Goal: Check status: Check status

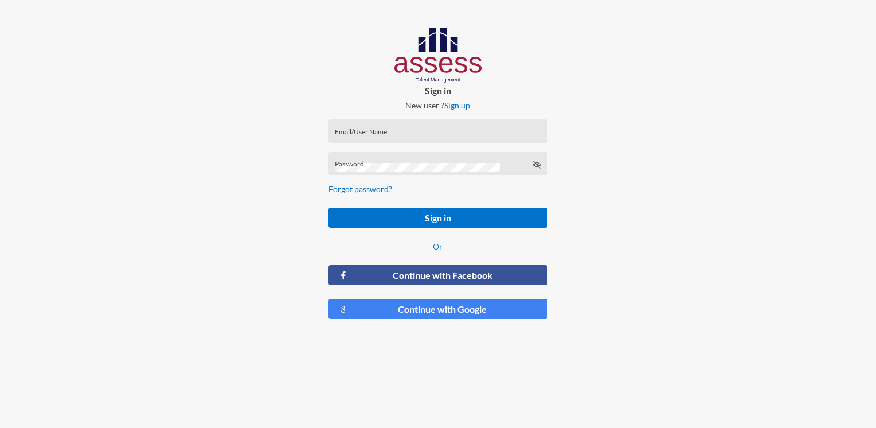
click at [389, 136] on input "Email/User Name" at bounding box center [438, 134] width 206 height 9
paste input "Email: MoaazHany-RME Password: RME95017"
drag, startPoint x: 513, startPoint y: 133, endPoint x: 464, endPoint y: 133, distance: 49.3
click at [464, 133] on input "Email: MoaazHany-RME Password: RME95017" at bounding box center [438, 134] width 206 height 9
drag, startPoint x: 459, startPoint y: 136, endPoint x: 418, endPoint y: 135, distance: 40.8
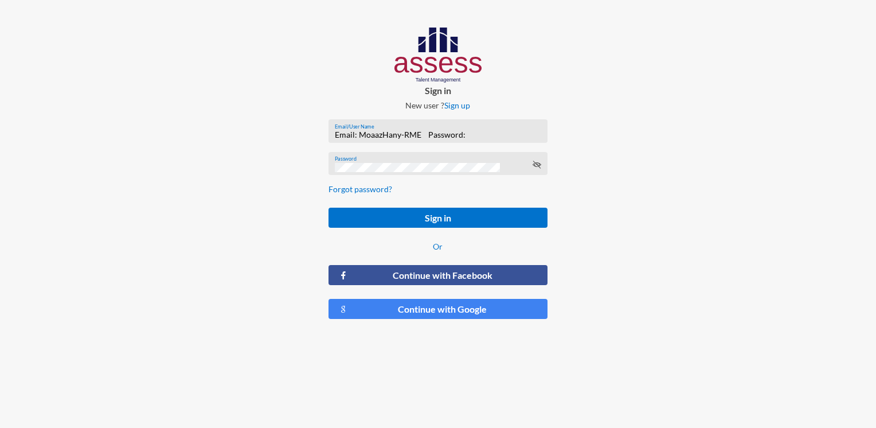
click at [418, 135] on input "Email: MoaazHany-RME Password:" at bounding box center [438, 134] width 206 height 9
drag, startPoint x: 358, startPoint y: 134, endPoint x: 298, endPoint y: 135, distance: 60.2
click at [298, 135] on div "Sign in New user ? Sign up Email: MoaazHany-RME Email/User Name Password Forgot…" at bounding box center [438, 178] width 292 height 356
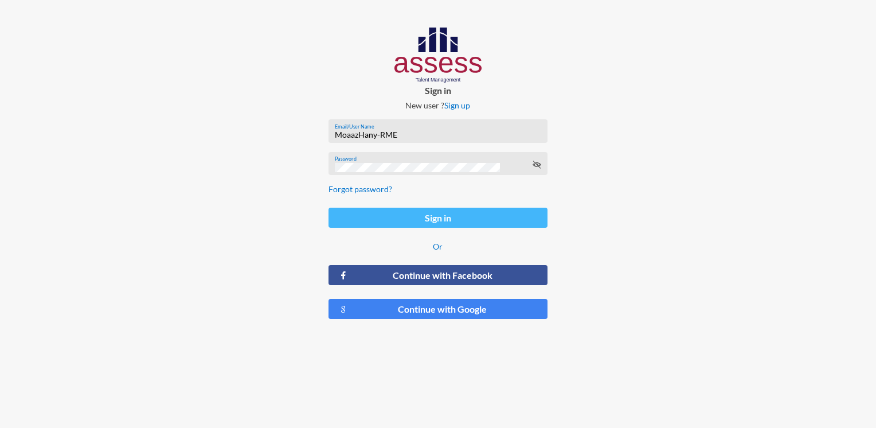
type input "MoaazHany-RME"
click at [415, 212] on button "Sign in" at bounding box center [438, 218] width 218 height 20
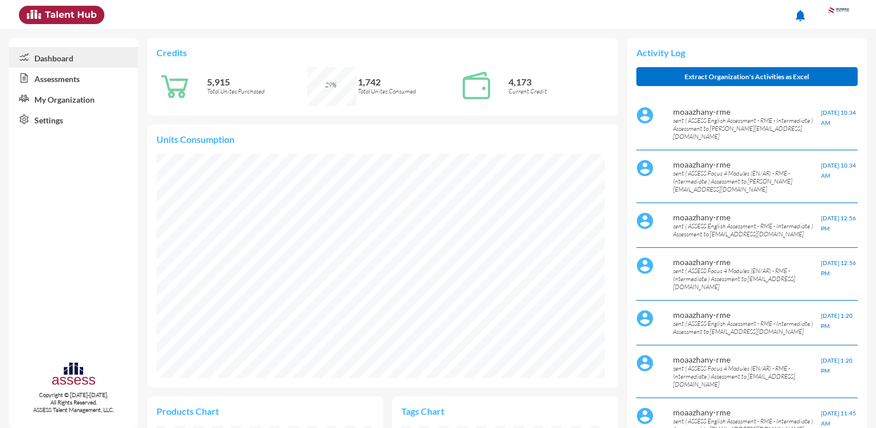
click at [44, 79] on link "Assessments" at bounding box center [73, 78] width 129 height 21
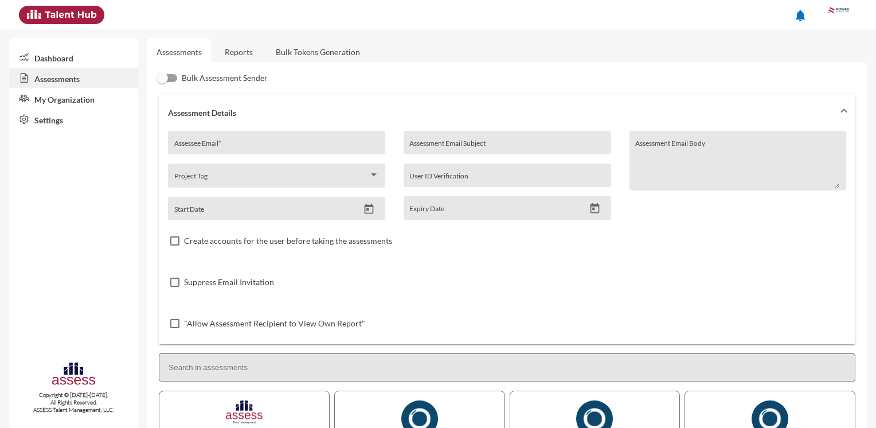
click at [239, 51] on link "Reports" at bounding box center [239, 52] width 46 height 28
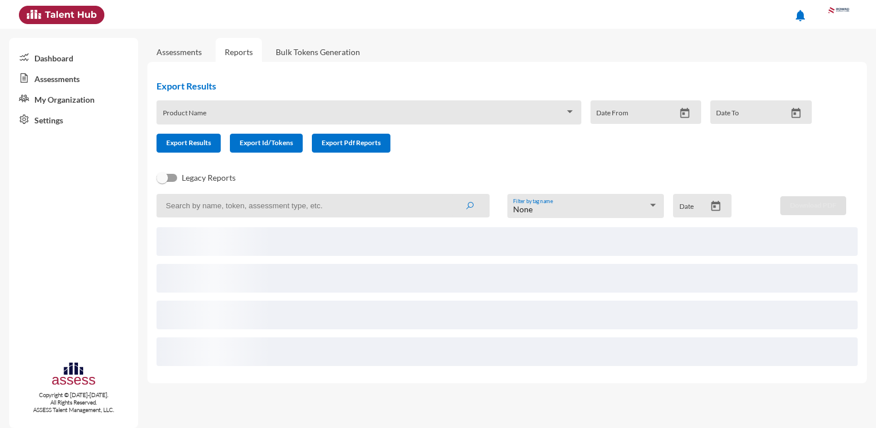
click at [273, 208] on input at bounding box center [323, 206] width 333 height 24
click at [451, 195] on button "submit" at bounding box center [469, 205] width 37 height 21
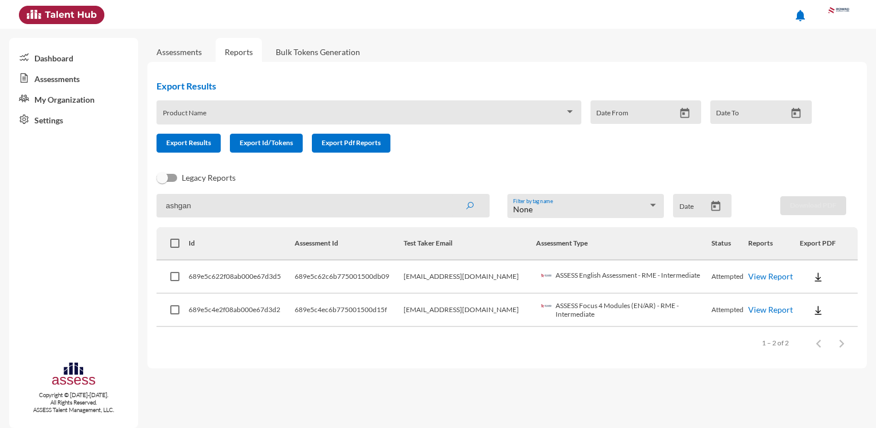
click at [766, 278] on link "View Report" at bounding box center [770, 276] width 45 height 10
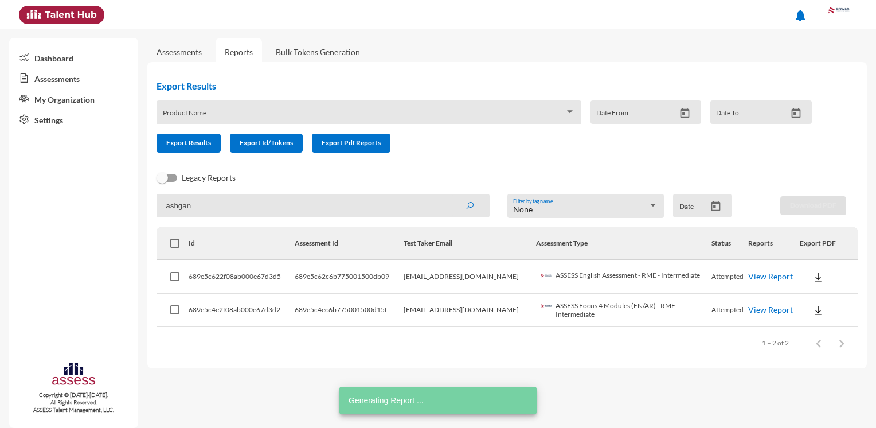
click at [768, 308] on link "View Report" at bounding box center [770, 310] width 45 height 10
drag, startPoint x: 373, startPoint y: 114, endPoint x: 320, endPoint y: 114, distance: 53.3
click at [320, 114] on span at bounding box center [364, 116] width 402 height 9
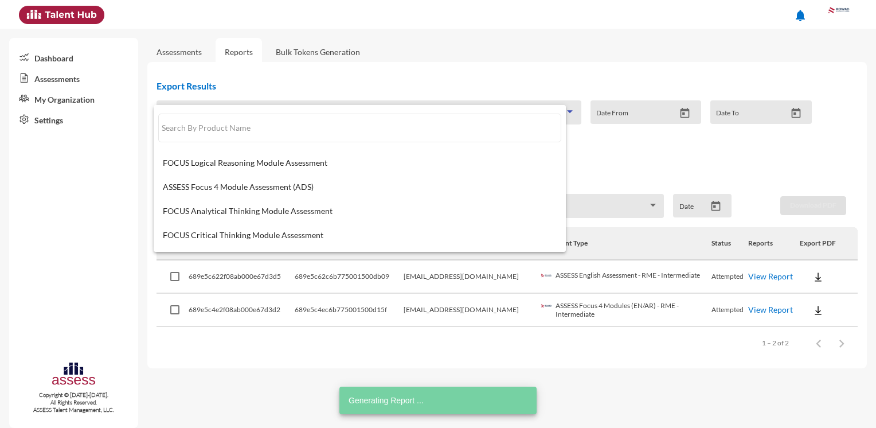
click at [310, 111] on span at bounding box center [359, 128] width 403 height 46
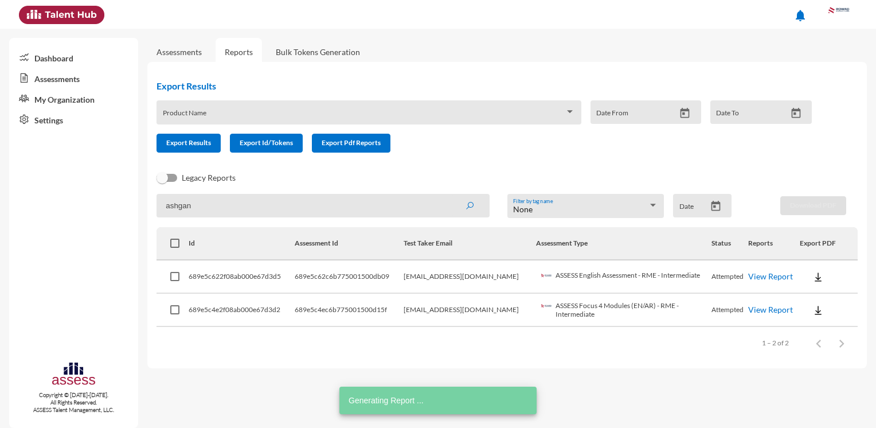
click at [307, 111] on div "Product Name" at bounding box center [369, 116] width 412 height 18
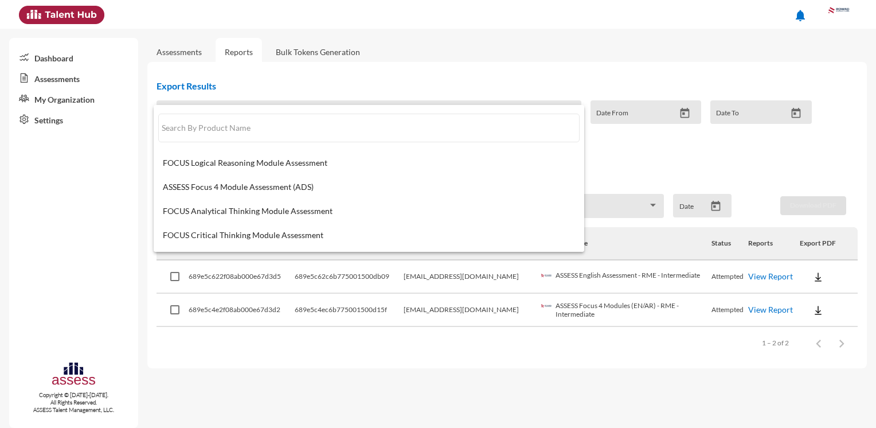
click at [599, 54] on div at bounding box center [438, 214] width 876 height 428
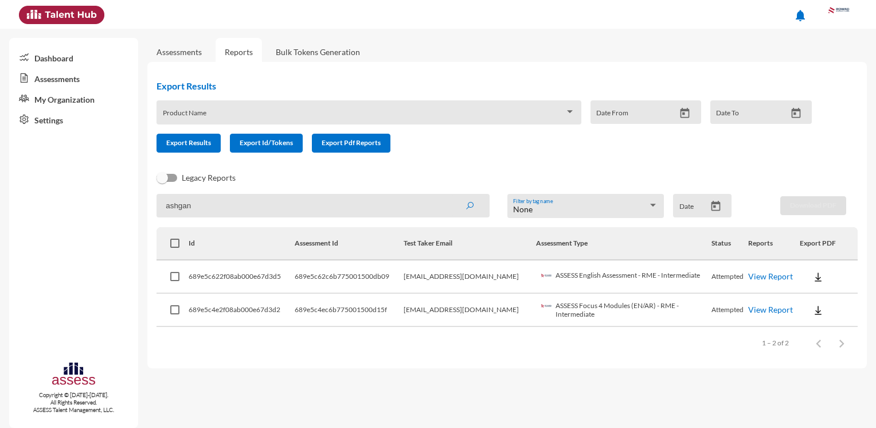
click at [268, 212] on input "ashgan" at bounding box center [323, 206] width 333 height 24
drag, startPoint x: 239, startPoint y: 210, endPoint x: 147, endPoint y: 206, distance: 91.8
click at [147, 208] on mat-sidenav-container "Dashboard Assessments My Organization Settings Copyright © 2015-2024. All Right…" at bounding box center [438, 228] width 876 height 399
click at [463, 209] on button "submit" at bounding box center [469, 205] width 37 height 21
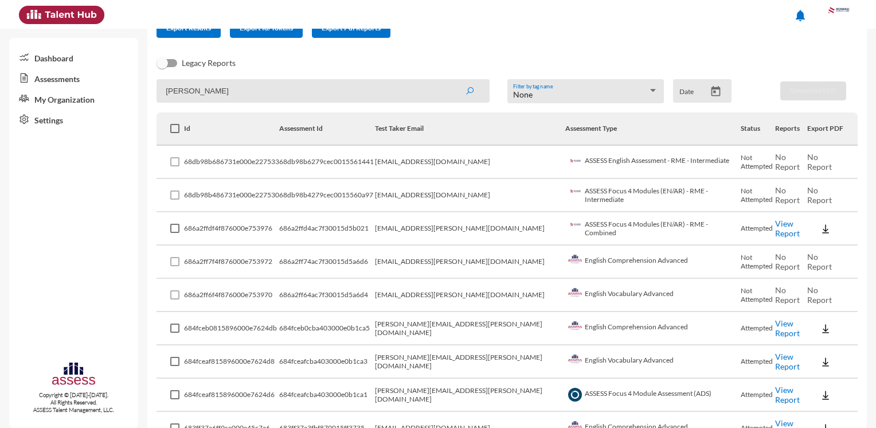
scroll to position [172, 0]
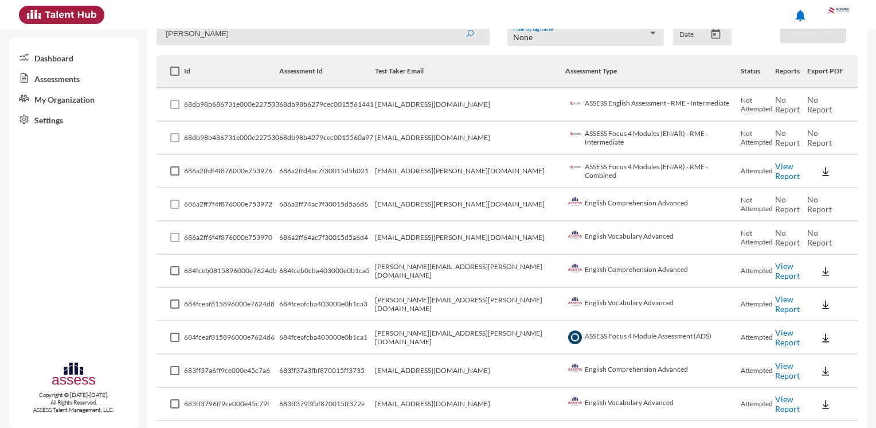
click at [780, 274] on link "View Report" at bounding box center [787, 270] width 25 height 19
click at [783, 306] on link "View Report" at bounding box center [787, 303] width 25 height 19
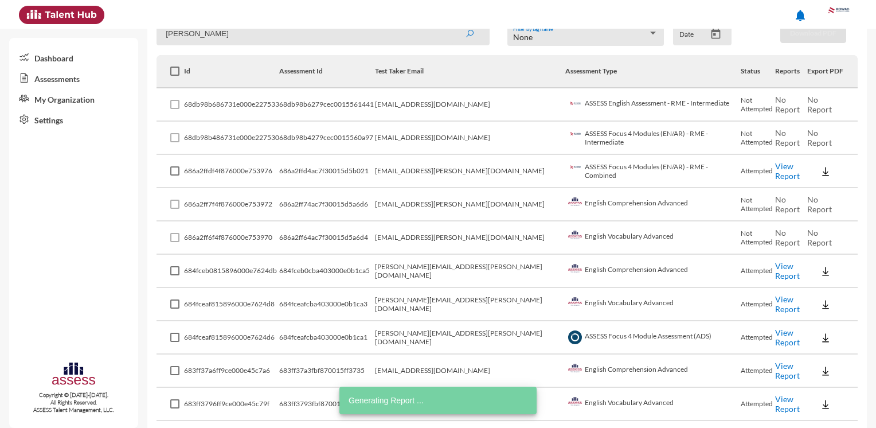
click at [780, 331] on link "View Report" at bounding box center [787, 336] width 25 height 19
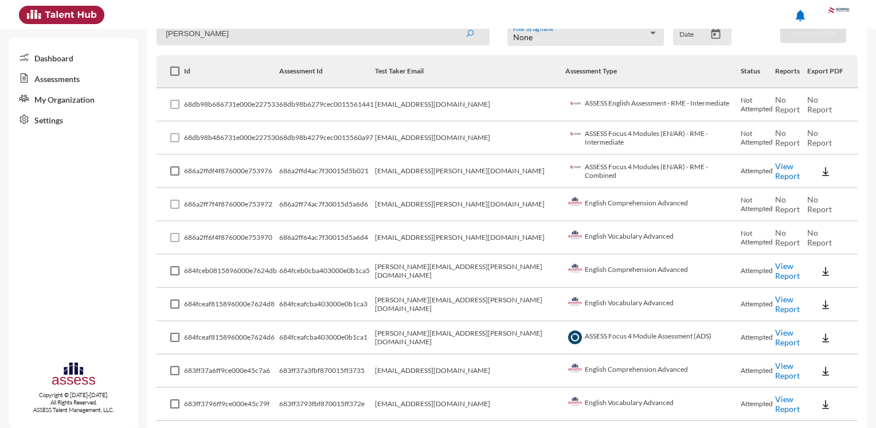
scroll to position [0, 0]
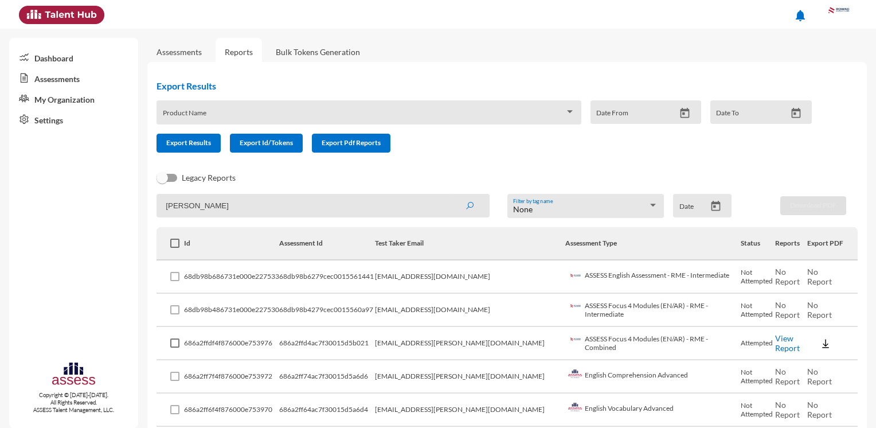
drag, startPoint x: 160, startPoint y: 209, endPoint x: 143, endPoint y: 208, distance: 16.7
click at [143, 208] on mat-sidenav-container "Dashboard Assessments My Organization Settings Copyright © 2015-2024. All Right…" at bounding box center [438, 228] width 876 height 399
click at [465, 204] on icon "submit" at bounding box center [469, 205] width 9 height 9
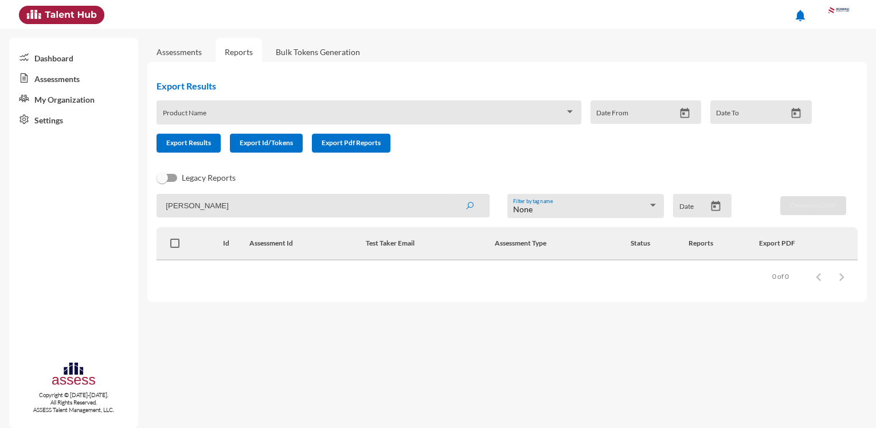
drag, startPoint x: 219, startPoint y: 208, endPoint x: 157, endPoint y: 202, distance: 62.3
click at [160, 202] on input "mariam assal" at bounding box center [323, 206] width 333 height 24
click at [477, 205] on button "submit" at bounding box center [469, 205] width 37 height 21
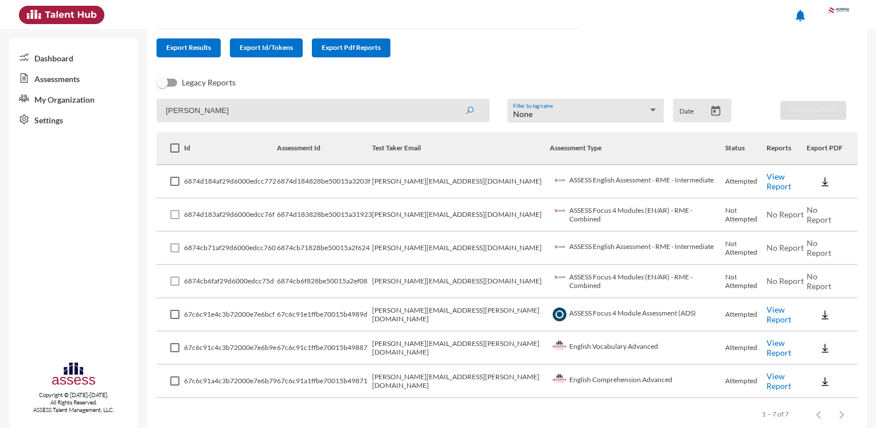
scroll to position [114, 0]
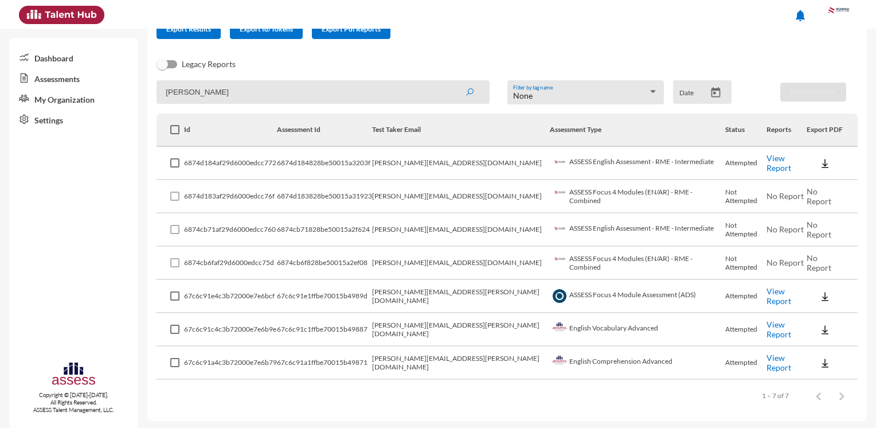
click at [668, 260] on td "ASSESS Focus 4 Modules (EN/AR) - RME - Combined" at bounding box center [637, 263] width 175 height 33
click at [219, 95] on input "mariam" at bounding box center [323, 92] width 333 height 24
type input "m"
type input "assa"
click at [471, 95] on button "submit" at bounding box center [469, 91] width 37 height 21
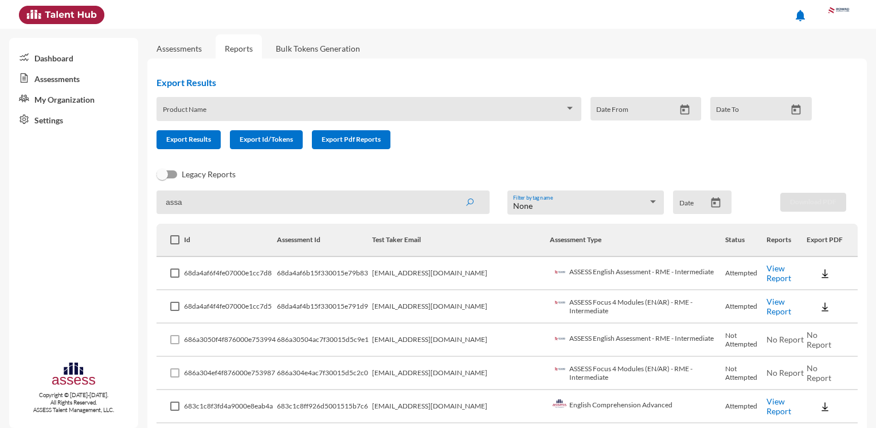
scroll to position [0, 0]
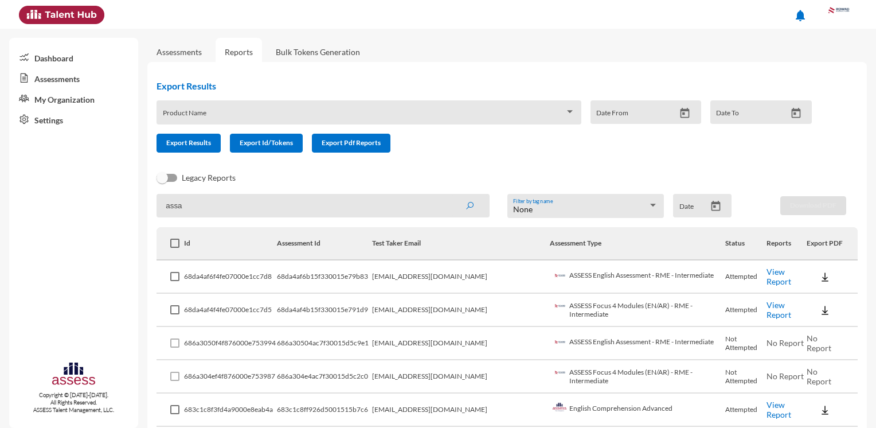
drag, startPoint x: 274, startPoint y: 213, endPoint x: 138, endPoint y: 208, distance: 136.0
click at [138, 208] on mat-sidenav-container "Dashboard Assessments My Organization Settings Copyright © 2015-2024. All Right…" at bounding box center [438, 228] width 876 height 399
click at [468, 204] on icon "submit" at bounding box center [469, 205] width 9 height 9
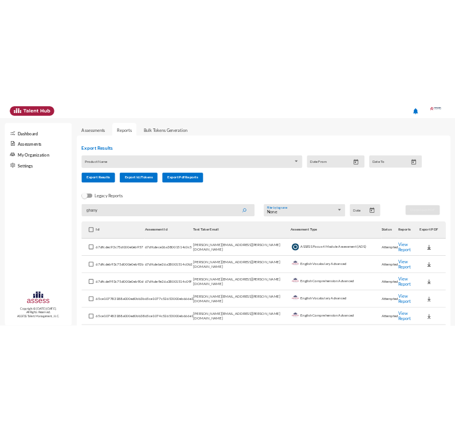
scroll to position [57, 0]
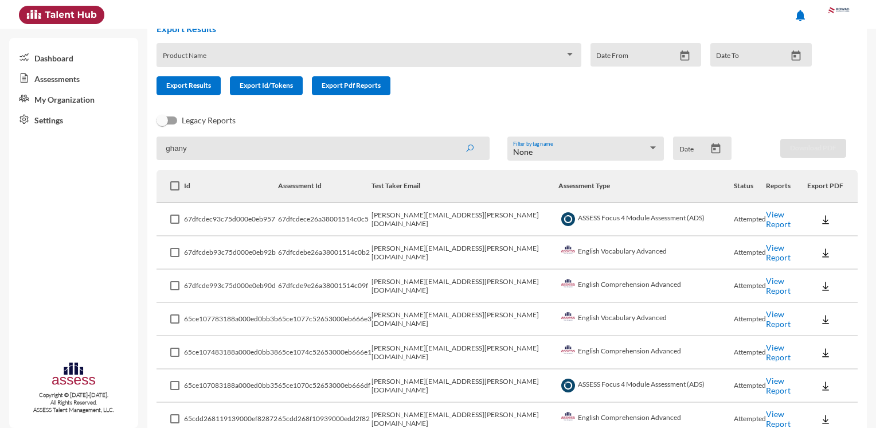
click at [768, 319] on link "View Report" at bounding box center [778, 318] width 25 height 19
click at [771, 356] on link "View Report" at bounding box center [778, 351] width 25 height 19
click at [770, 355] on link "View Report" at bounding box center [778, 351] width 25 height 19
click at [766, 350] on link "View Report" at bounding box center [778, 351] width 25 height 19
click at [771, 385] on link "View Report" at bounding box center [778, 385] width 25 height 19
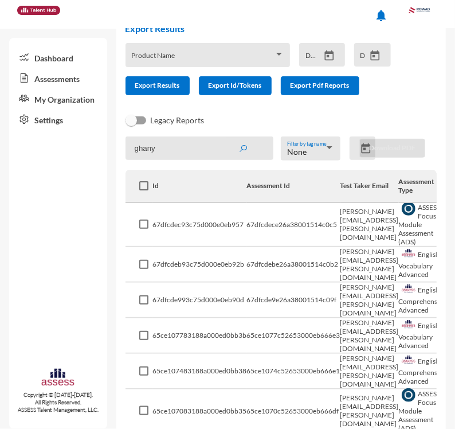
drag, startPoint x: 172, startPoint y: 149, endPoint x: 101, endPoint y: 131, distance: 73.3
click at [105, 136] on mat-sidenav-container "Dashboard Assessments My Organization Settings Copyright © 2015-2024. All Right…" at bounding box center [227, 229] width 455 height 400
click at [233, 143] on button "submit" at bounding box center [243, 148] width 37 height 21
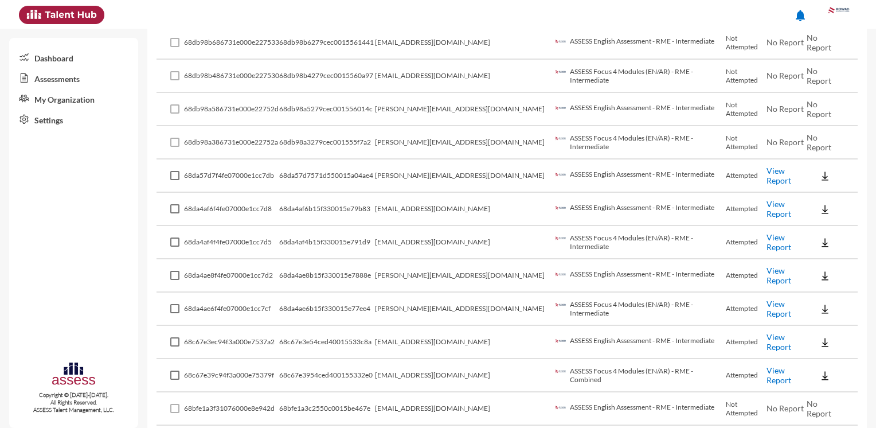
scroll to position [0, 0]
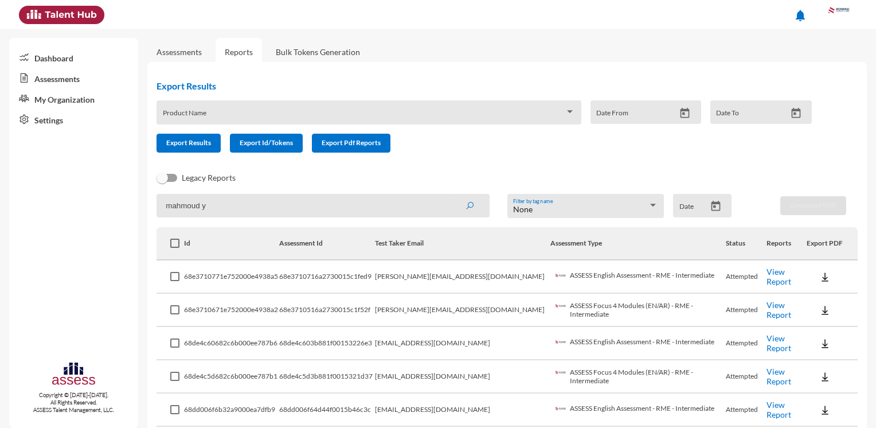
click at [232, 204] on input "mahmoud y" at bounding box center [323, 206] width 333 height 24
type input "mahmoud.youssef"
click at [465, 205] on icon "submit" at bounding box center [469, 205] width 9 height 9
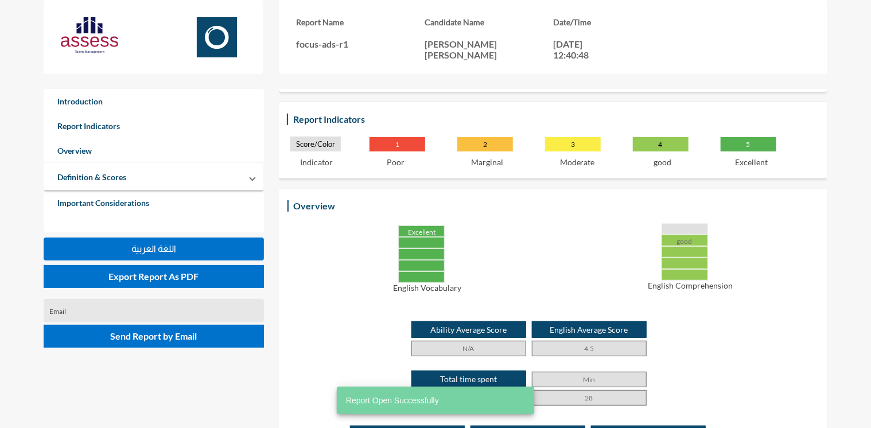
scroll to position [172, 0]
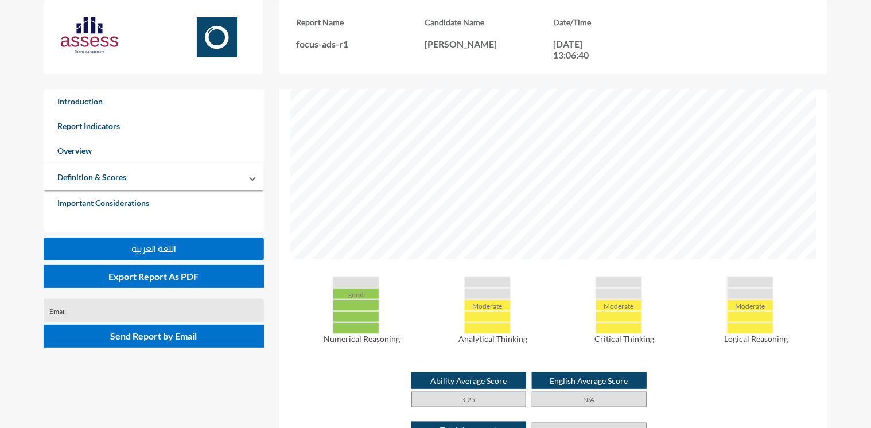
scroll to position [172, 0]
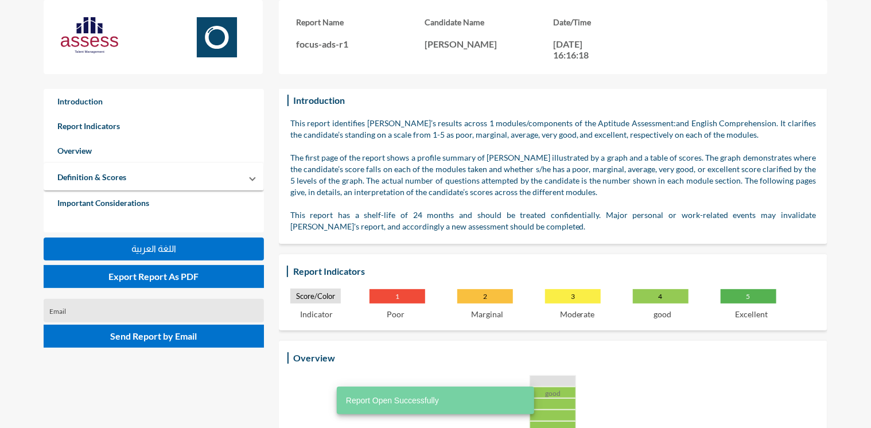
scroll to position [287, 0]
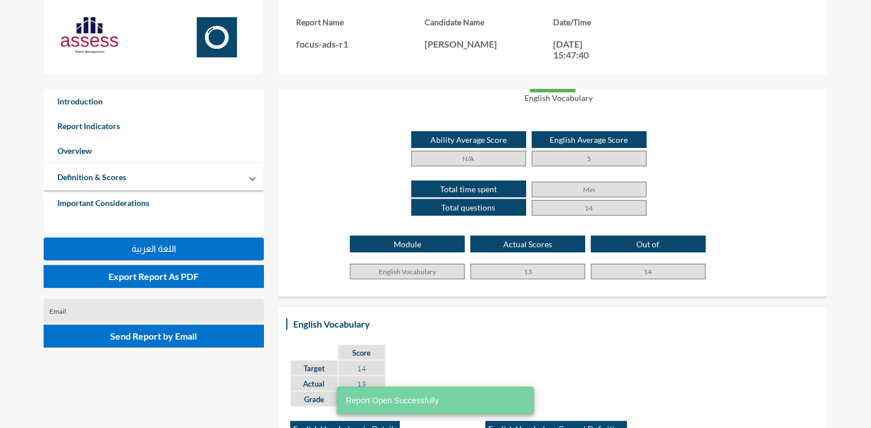
scroll to position [344, 0]
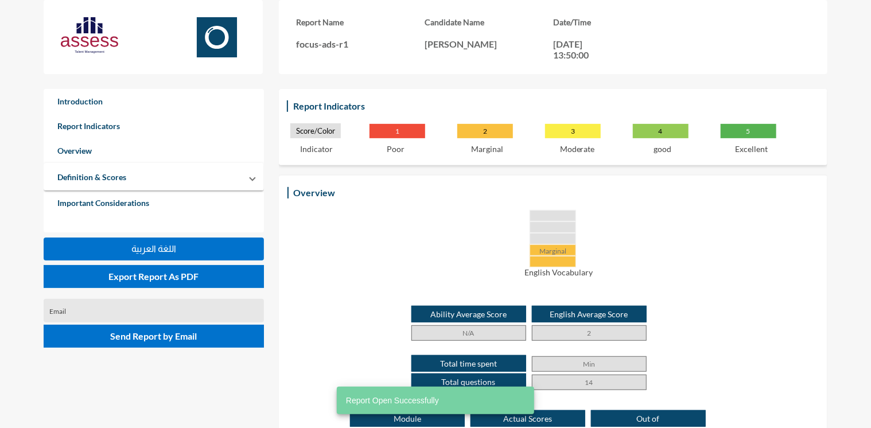
scroll to position [172, 0]
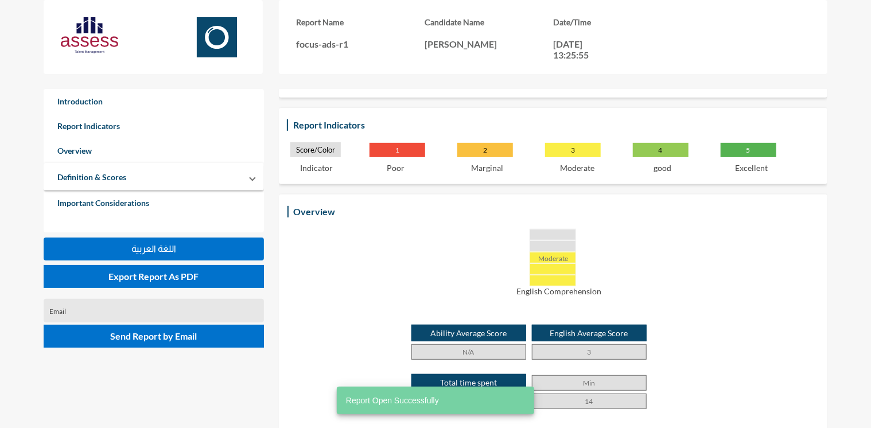
scroll to position [172, 0]
